Goal: Task Accomplishment & Management: Use online tool/utility

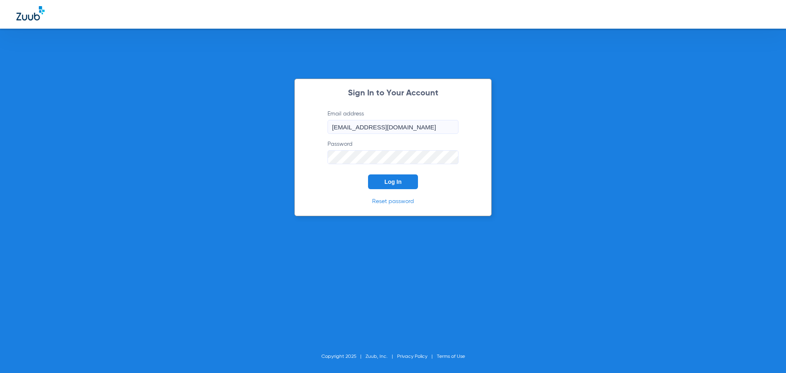
click at [391, 185] on span "Log In" at bounding box center [392, 181] width 17 height 7
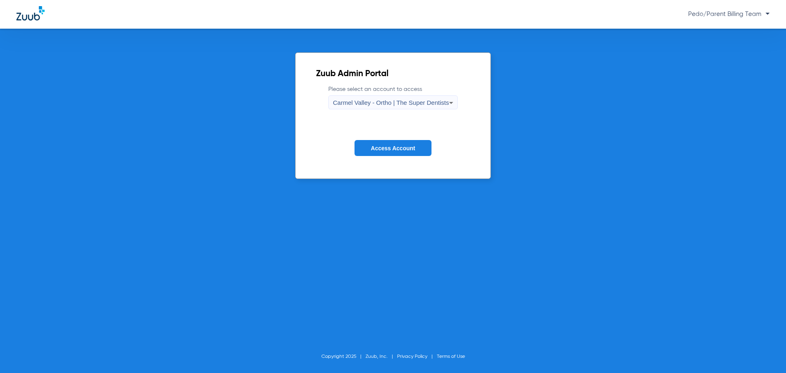
click at [533, 13] on div "Pedo/Parent Billing Team" at bounding box center [435, 14] width 667 height 8
click at [421, 100] on span "Carmel Valley - Ortho | The Super Dentists" at bounding box center [391, 102] width 116 height 7
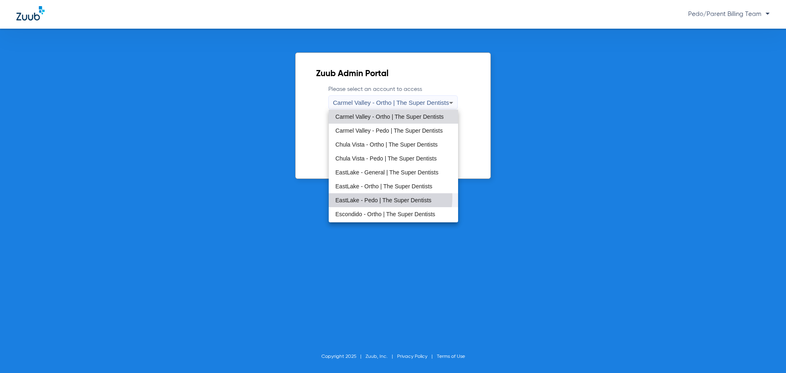
click at [372, 197] on span "EastLake - Pedo | The Super Dentists" at bounding box center [383, 200] width 96 height 6
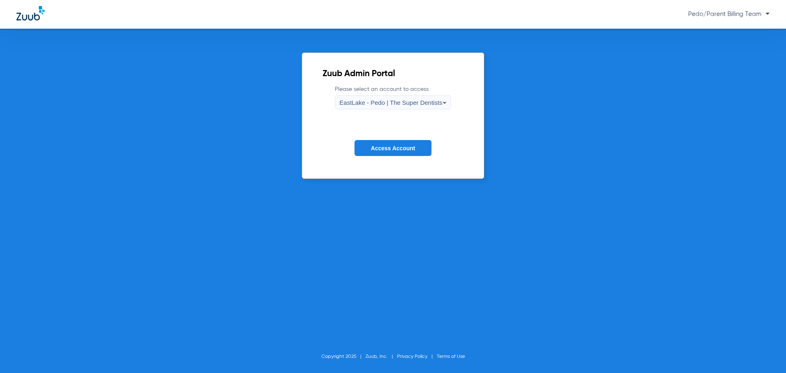
click at [392, 150] on span "Access Account" at bounding box center [393, 148] width 44 height 7
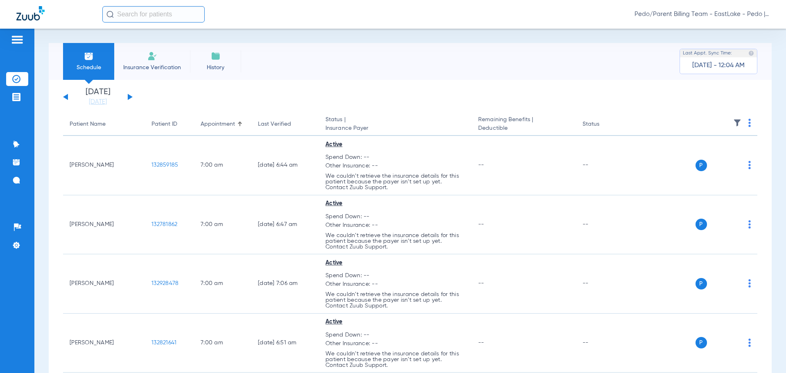
click at [138, 8] on input "text" at bounding box center [153, 14] width 102 height 16
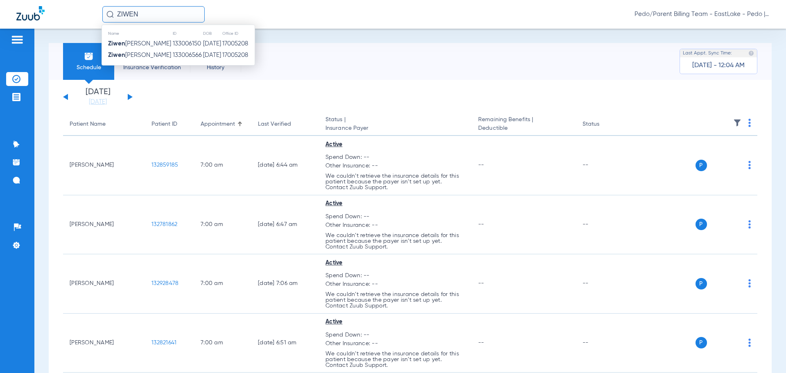
click at [203, 41] on td "[DATE]" at bounding box center [212, 43] width 19 height 11
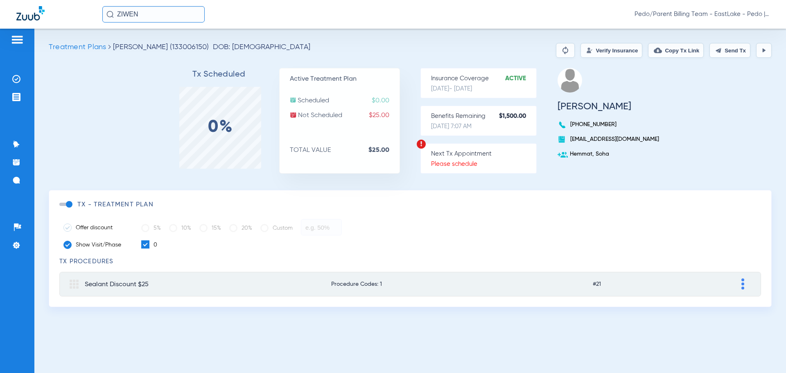
click at [605, 52] on button "Verify Insurance" at bounding box center [611, 50] width 62 height 15
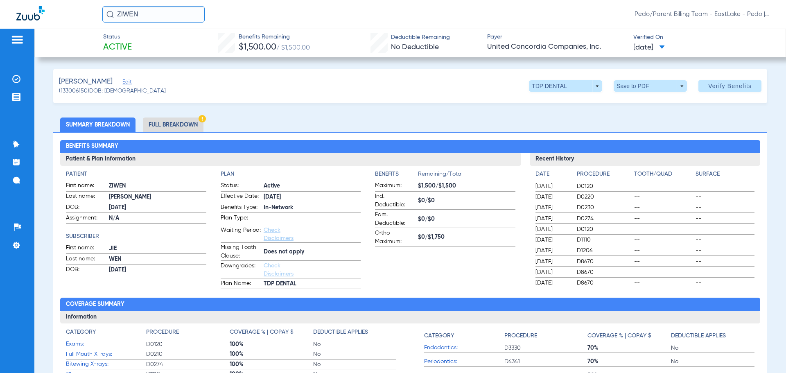
click at [186, 121] on li "Full Breakdown" at bounding box center [173, 124] width 61 height 14
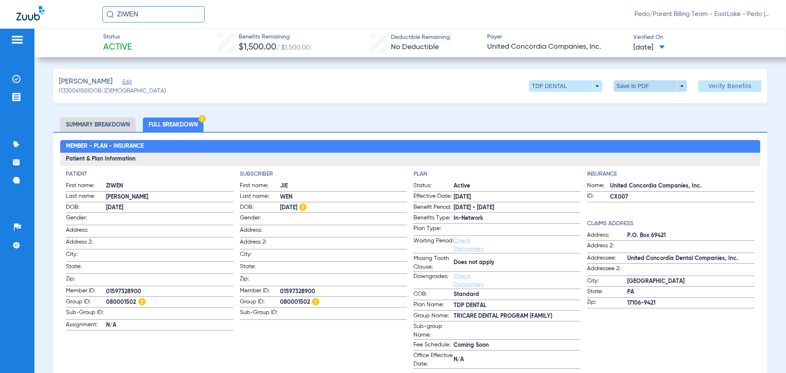
click at [622, 87] on span at bounding box center [649, 85] width 73 height 11
click at [636, 103] on span "Save to PDF" at bounding box center [647, 102] width 32 height 6
click at [479, 72] on div "[PERSON_NAME] Edit (133006150) DOB: [DEMOGRAPHIC_DATA] TDP DENTAL arrow_drop_do…" at bounding box center [410, 86] width 714 height 34
drag, startPoint x: 173, startPoint y: 14, endPoint x: 113, endPoint y: 19, distance: 60.0
click at [113, 19] on input "ZIWEN" at bounding box center [153, 14] width 102 height 16
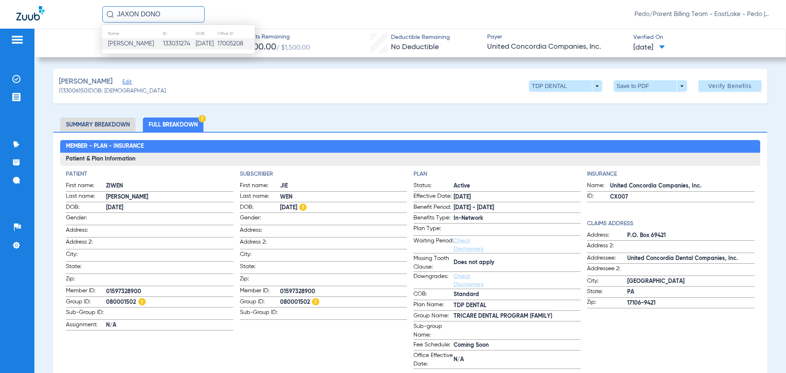
click at [206, 43] on td "[DATE]" at bounding box center [206, 43] width 22 height 11
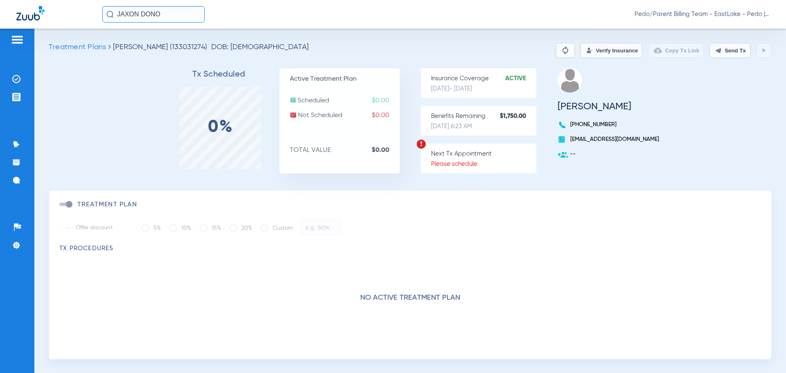
click at [600, 54] on button "Verify Insurance" at bounding box center [611, 50] width 62 height 15
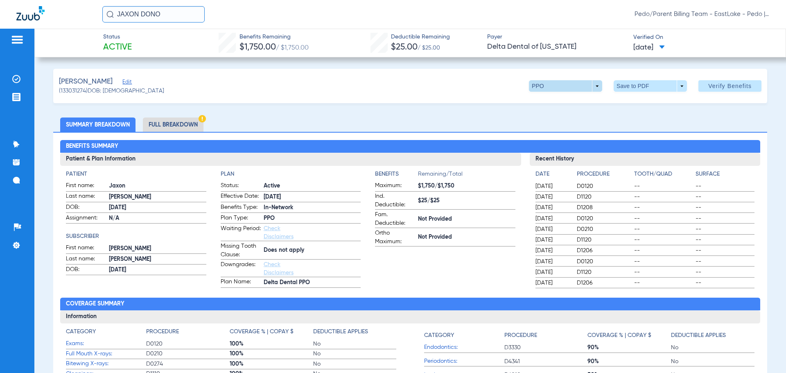
click at [589, 86] on span at bounding box center [565, 85] width 73 height 11
click at [589, 86] on div at bounding box center [393, 186] width 786 height 373
click at [172, 122] on li "Full Breakdown" at bounding box center [173, 124] width 61 height 14
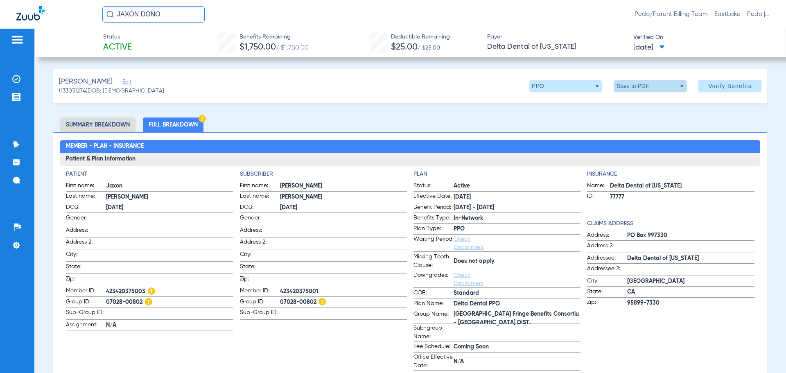
click at [641, 83] on span at bounding box center [650, 86] width 20 height 20
click at [641, 104] on span "Save to PDF" at bounding box center [647, 102] width 32 height 6
click at [475, 102] on div "[PERSON_NAME] Edit (133031274) DOB: [DEMOGRAPHIC_DATA] PPO arrow_drop_down Save…" at bounding box center [410, 86] width 714 height 34
drag, startPoint x: 170, startPoint y: 17, endPoint x: 112, endPoint y: 20, distance: 58.6
click at [112, 20] on input "JAXON DONO" at bounding box center [153, 14] width 102 height 16
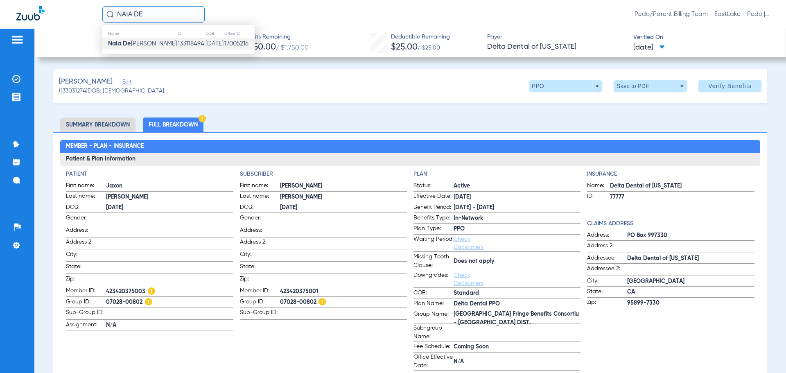
type input "NAIA DE"
click at [177, 45] on td "133118494" at bounding box center [190, 43] width 27 height 11
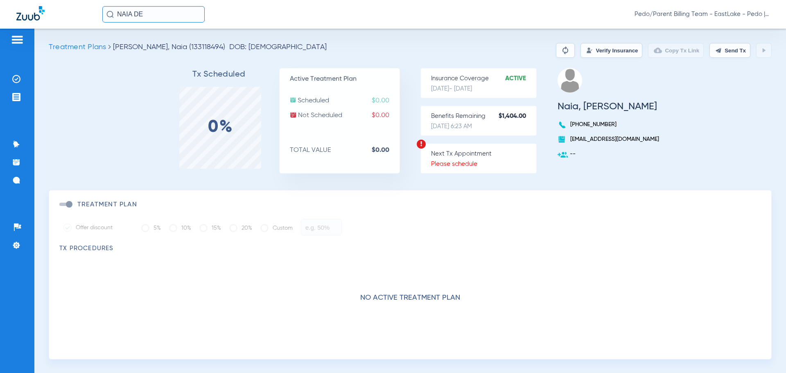
click at [597, 47] on button "Verify Insurance" at bounding box center [611, 50] width 62 height 15
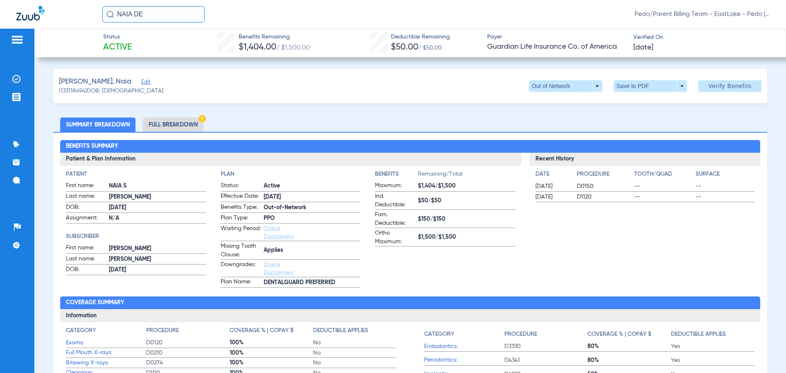
click at [166, 124] on li "Full Breakdown" at bounding box center [173, 124] width 61 height 14
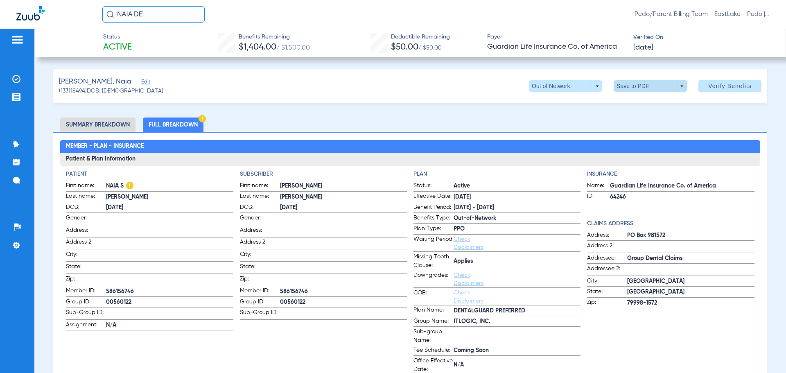
click at [646, 90] on span at bounding box center [650, 86] width 20 height 20
click at [640, 106] on button "insert_drive_file Save to PDF" at bounding box center [639, 102] width 62 height 16
